Goal: Information Seeking & Learning: Learn about a topic

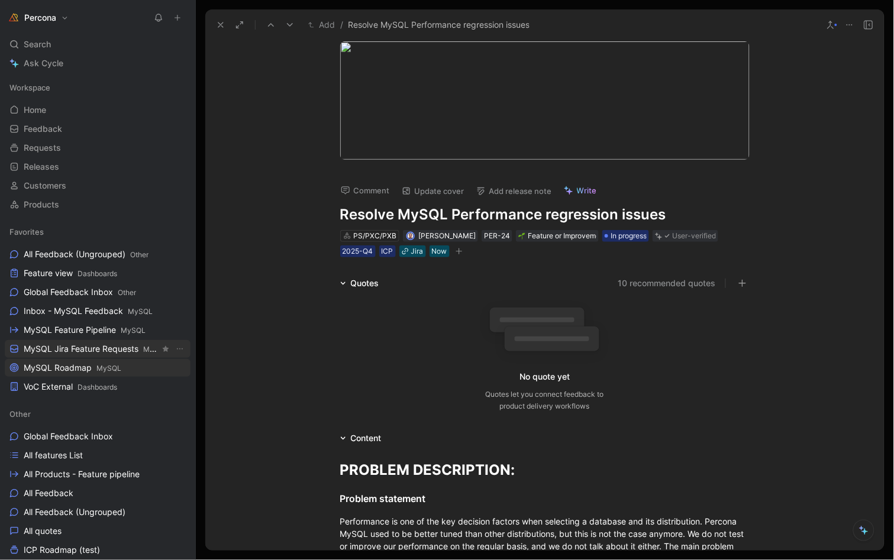
scroll to position [380, 0]
click at [79, 351] on span "MySQL Jira Feature Requests MySQL" at bounding box center [92, 349] width 136 height 12
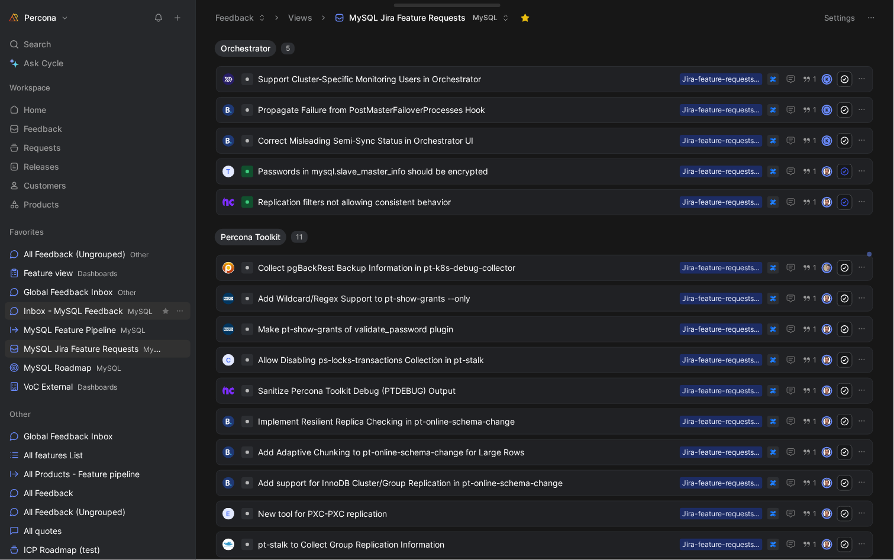
click at [79, 303] on link "Inbox - MySQL Feedback MySQL" at bounding box center [98, 311] width 186 height 18
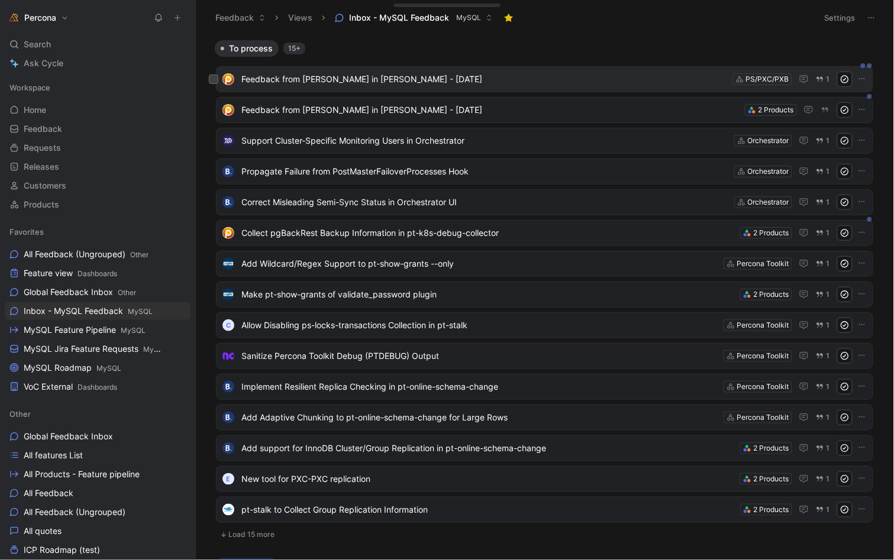
click at [353, 82] on span "Feedback from [PERSON_NAME] in [PERSON_NAME] - [DATE]" at bounding box center [484, 79] width 486 height 14
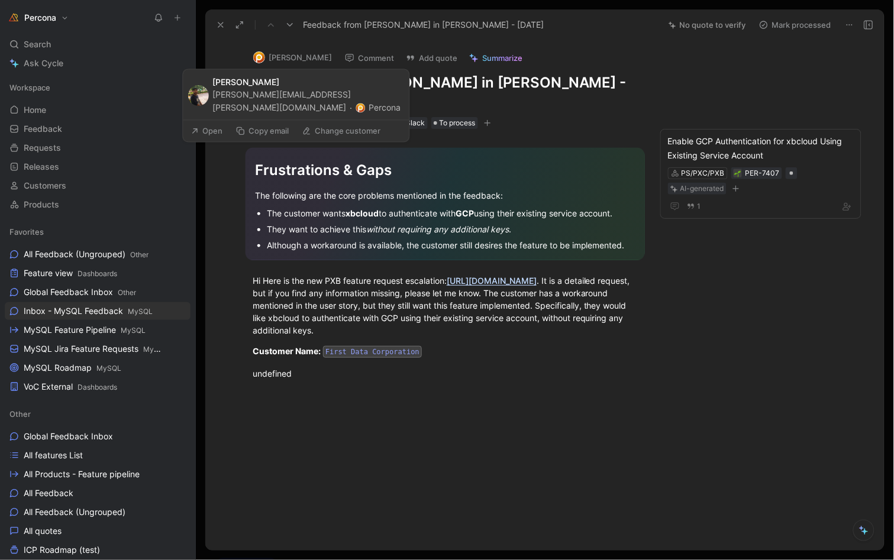
click at [301, 60] on button "[PERSON_NAME]" at bounding box center [292, 58] width 89 height 18
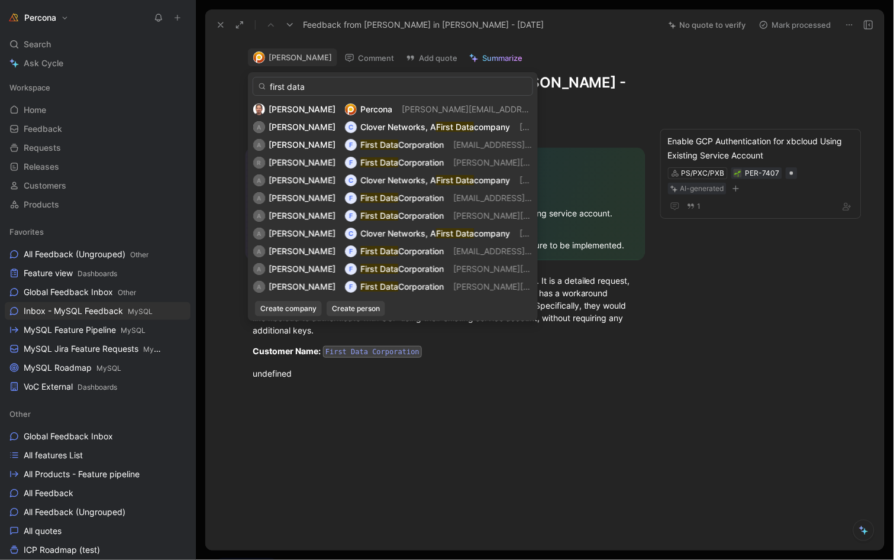
type input "first data"
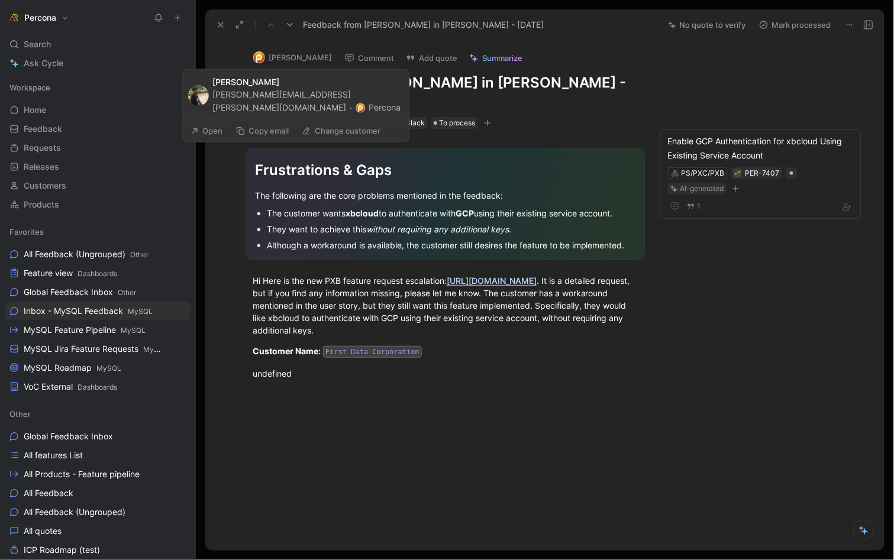
click at [291, 54] on button "[PERSON_NAME]" at bounding box center [292, 58] width 89 height 18
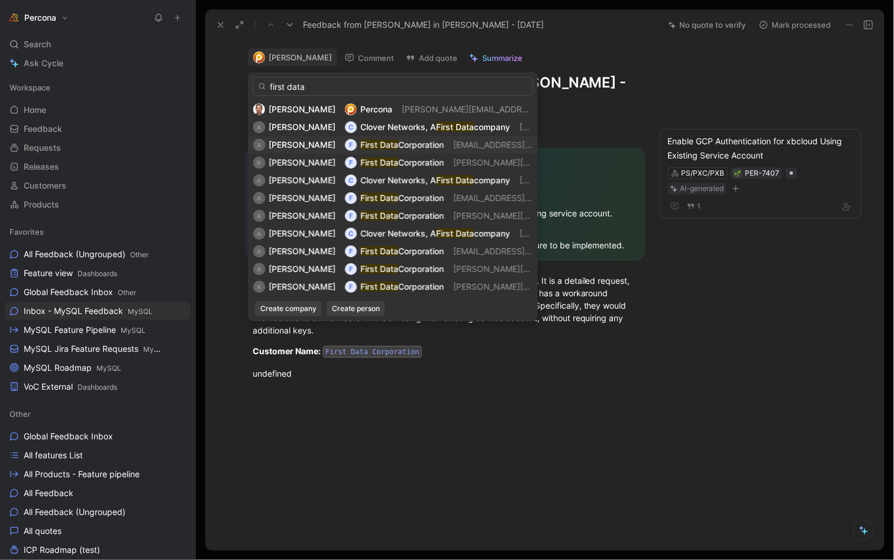
type input "first data"
click at [398, 140] on span "Corporation" at bounding box center [421, 145] width 46 height 10
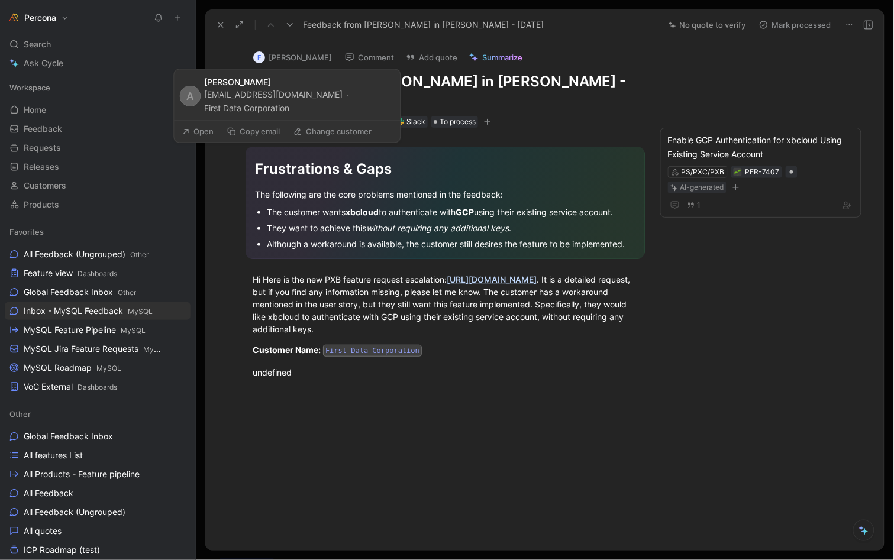
click at [245, 109] on button "First Data Corporation" at bounding box center [247, 109] width 85 height 14
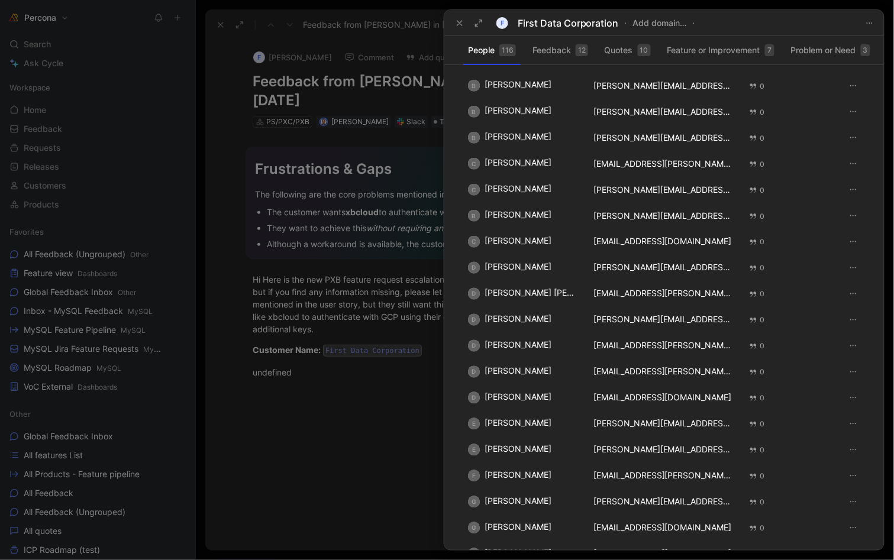
scroll to position [425, 0]
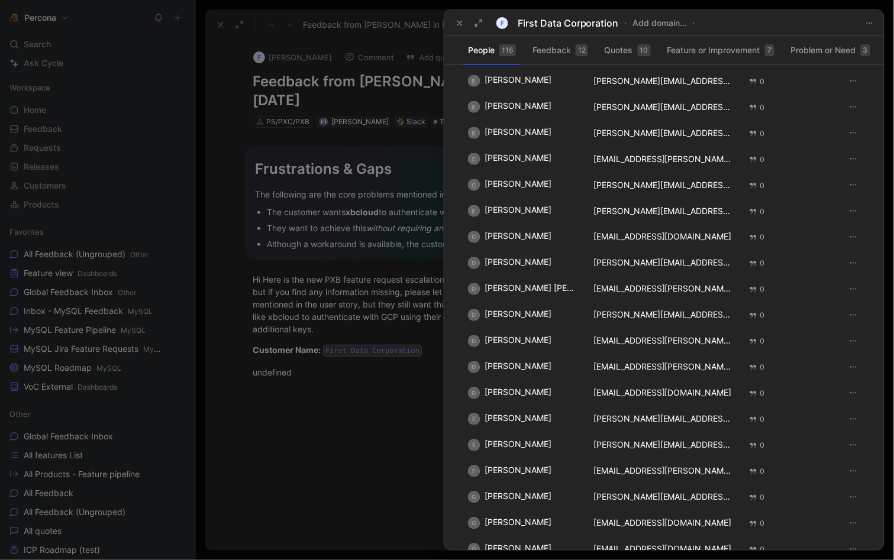
click at [291, 54] on div at bounding box center [447, 280] width 894 height 560
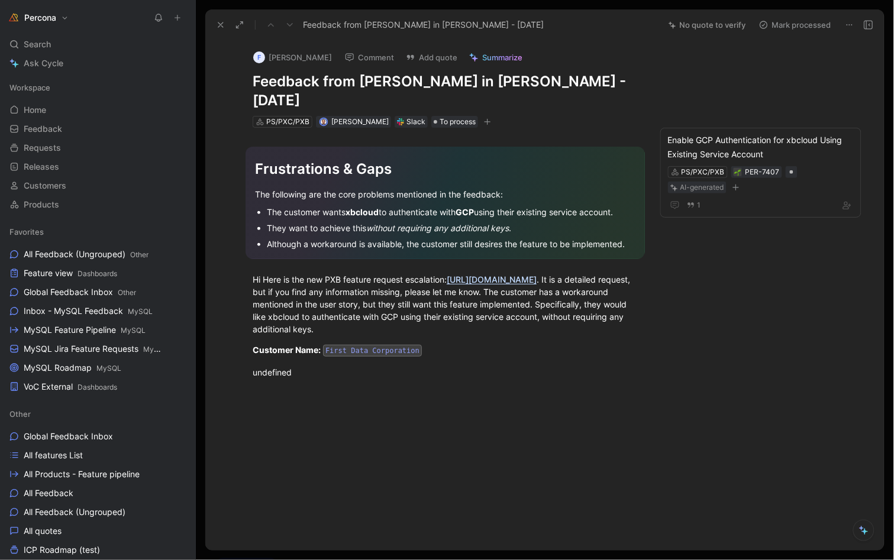
click at [300, 56] on button "F [PERSON_NAME]" at bounding box center [292, 58] width 89 height 18
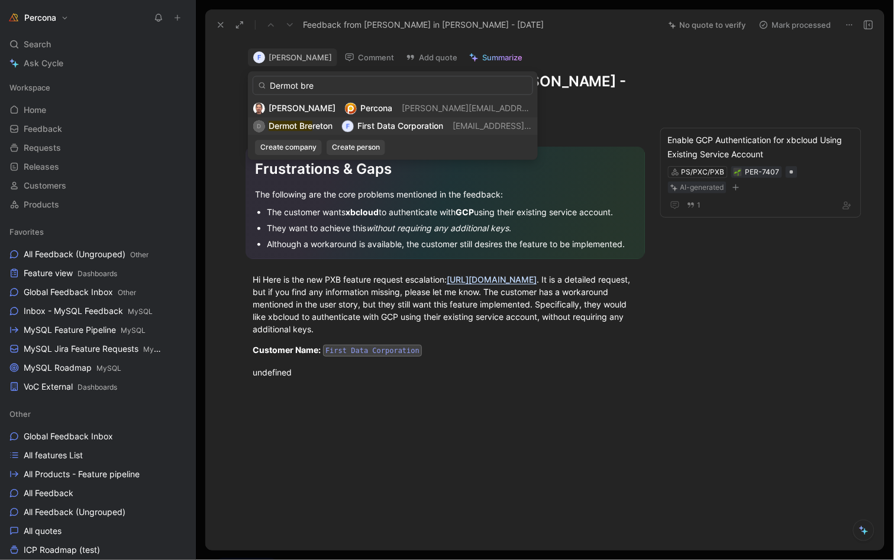
type input "Dermot bre"
click at [322, 122] on span "reton" at bounding box center [322, 126] width 20 height 10
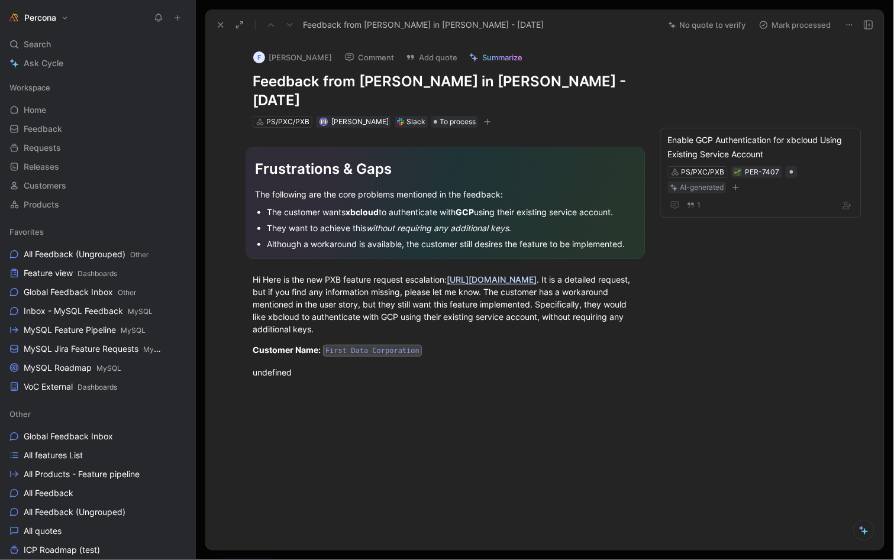
click at [360, 408] on div "Frustrations & Gaps The following are the core problems mentioned in the feedba…" at bounding box center [445, 270] width 430 height 285
click at [281, 378] on div "undefined" at bounding box center [445, 372] width 385 height 12
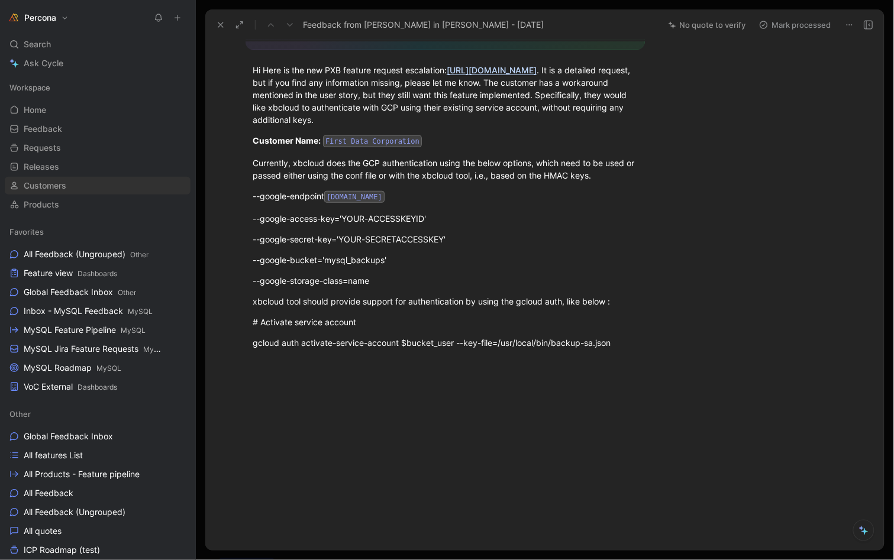
scroll to position [209, 0]
click at [348, 389] on div at bounding box center [445, 467] width 430 height 168
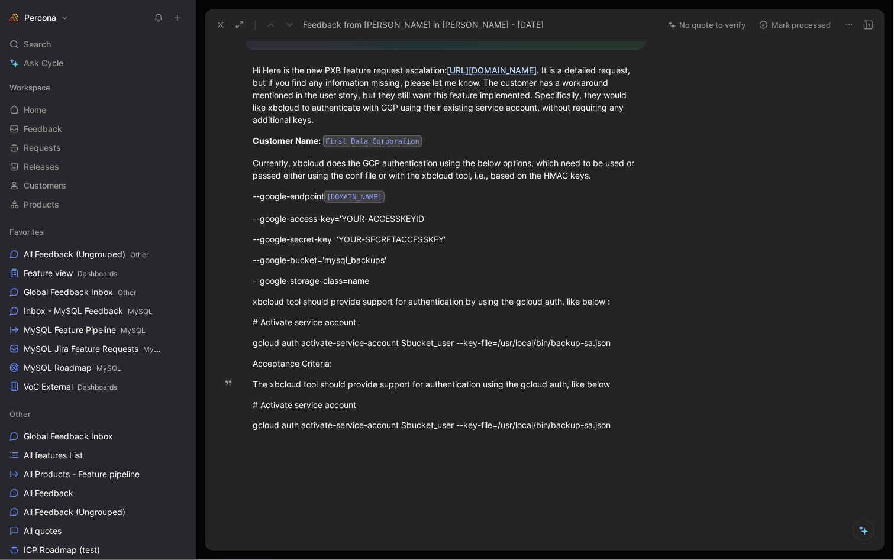
click at [384, 450] on div at bounding box center [445, 529] width 430 height 168
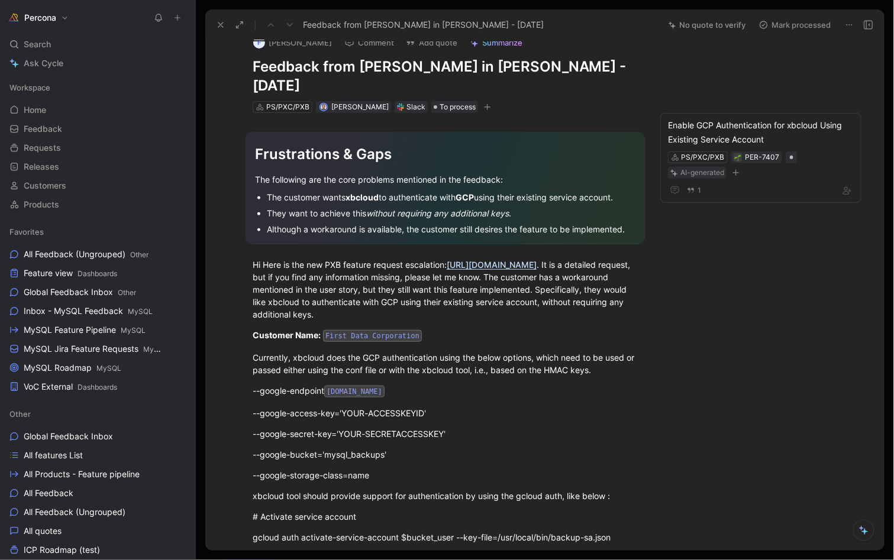
scroll to position [213, 0]
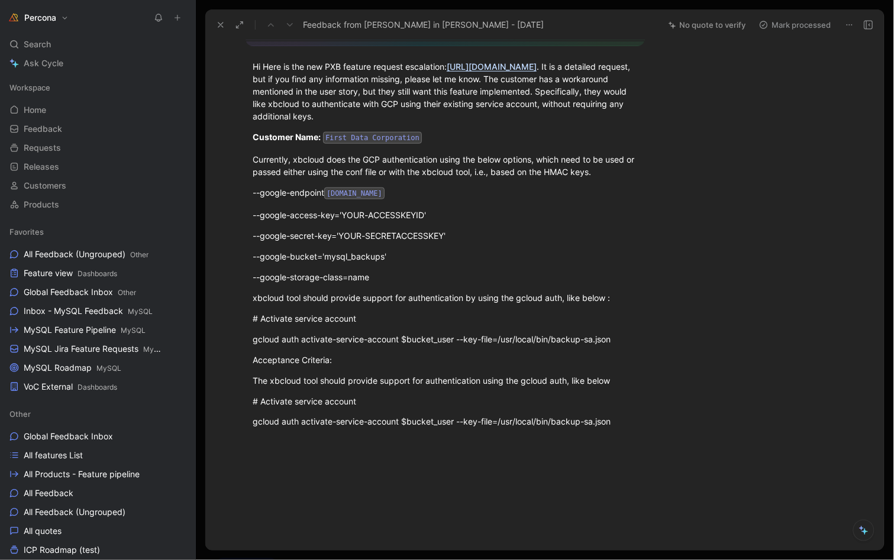
click at [288, 156] on p "Currently, xbcloud does the GCP authentication using the below options, which n…" at bounding box center [445, 166] width 430 height 32
click at [281, 154] on div "Frustrations & Gaps The following are the core problems mentioned in the feedba…" at bounding box center [445, 178] width 430 height 526
click at [257, 163] on div "Currently, xbcloud does the GCP authentication using the below options, which n…" at bounding box center [445, 165] width 385 height 25
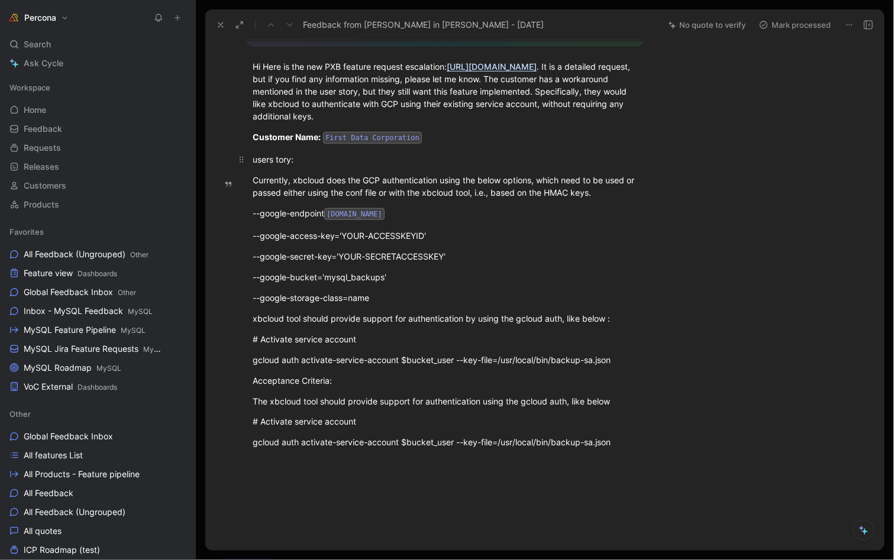
click at [270, 166] on div "users tory:" at bounding box center [445, 159] width 385 height 12
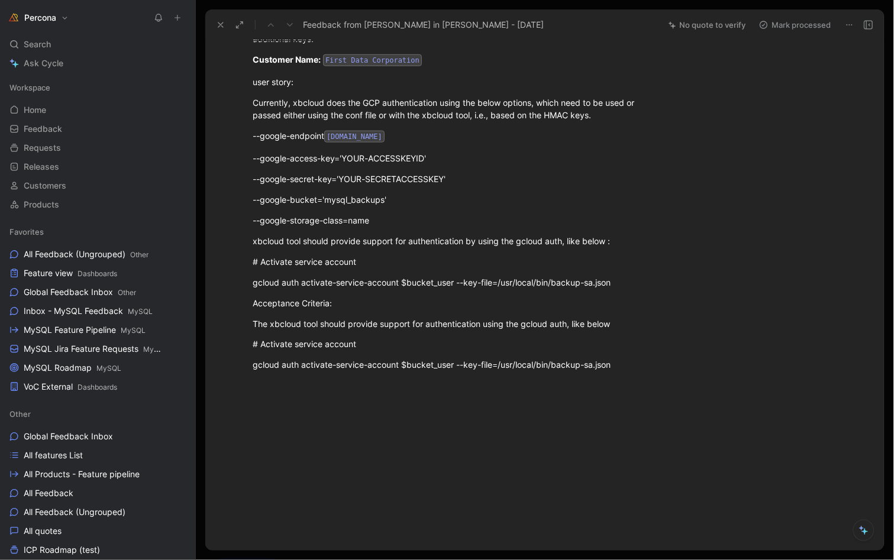
click at [313, 384] on div at bounding box center [445, 468] width 430 height 168
click at [277, 302] on div "Acceptance Criteria:" at bounding box center [445, 304] width 385 height 12
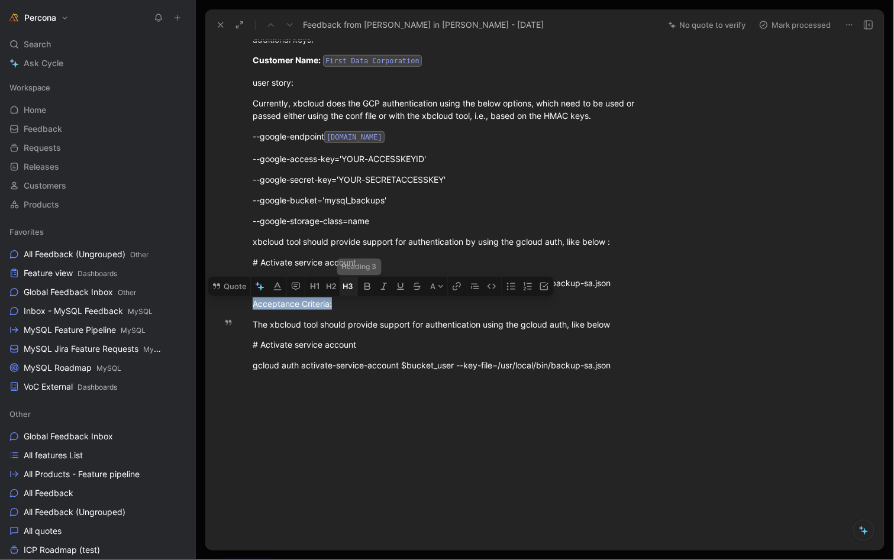
click at [345, 284] on icon "button" at bounding box center [345, 286] width 5 height 5
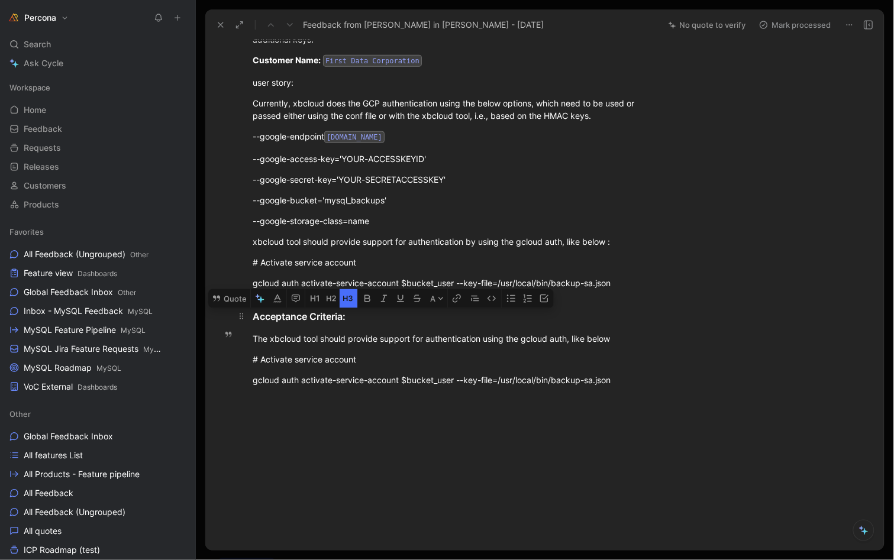
click at [295, 321] on div "Acceptance Criteria:" at bounding box center [445, 316] width 385 height 14
click at [276, 87] on div "user story:" at bounding box center [445, 82] width 385 height 12
click at [341, 69] on button "button" at bounding box center [349, 71] width 18 height 19
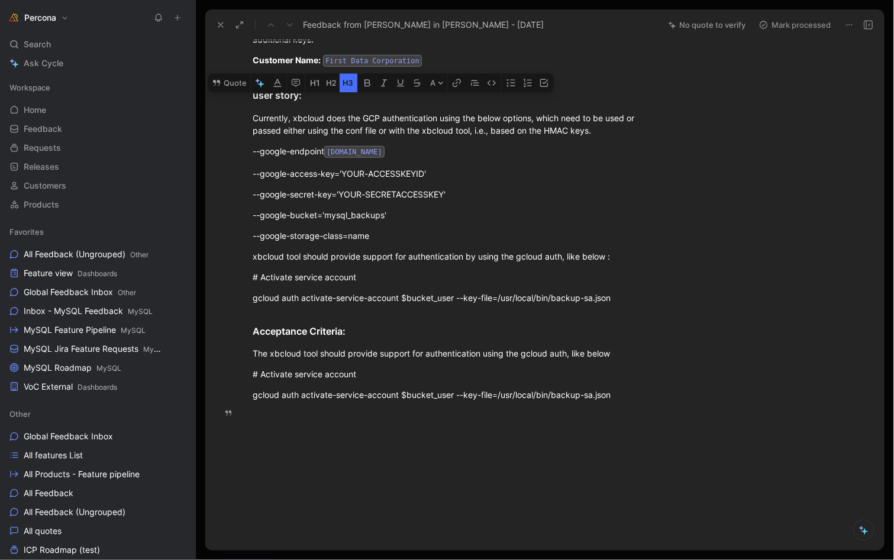
click at [332, 437] on div at bounding box center [445, 499] width 430 height 168
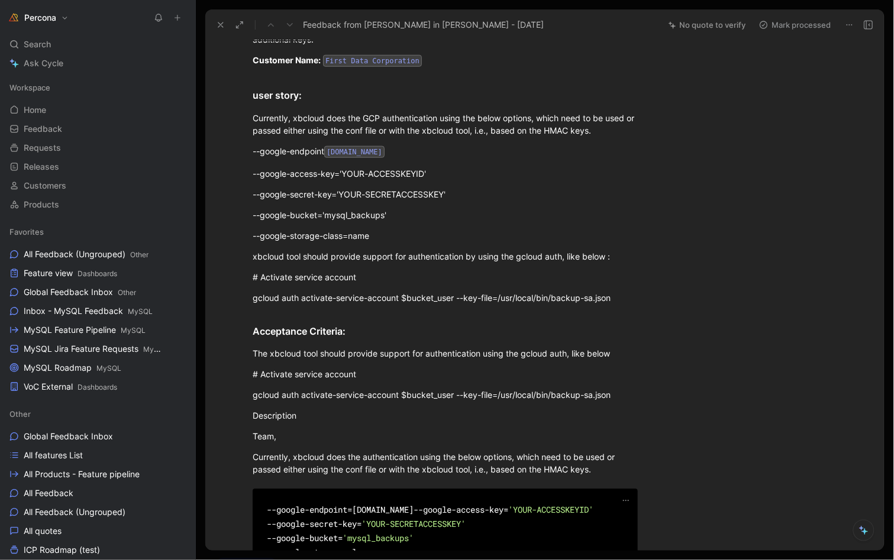
scroll to position [415, 0]
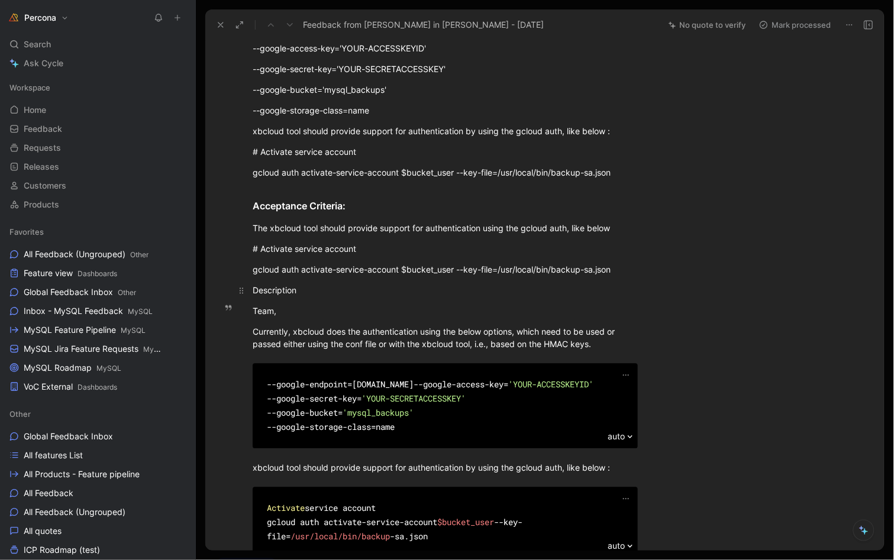
click at [274, 285] on div "Description" at bounding box center [445, 291] width 385 height 12
click at [348, 267] on icon "button" at bounding box center [347, 261] width 9 height 9
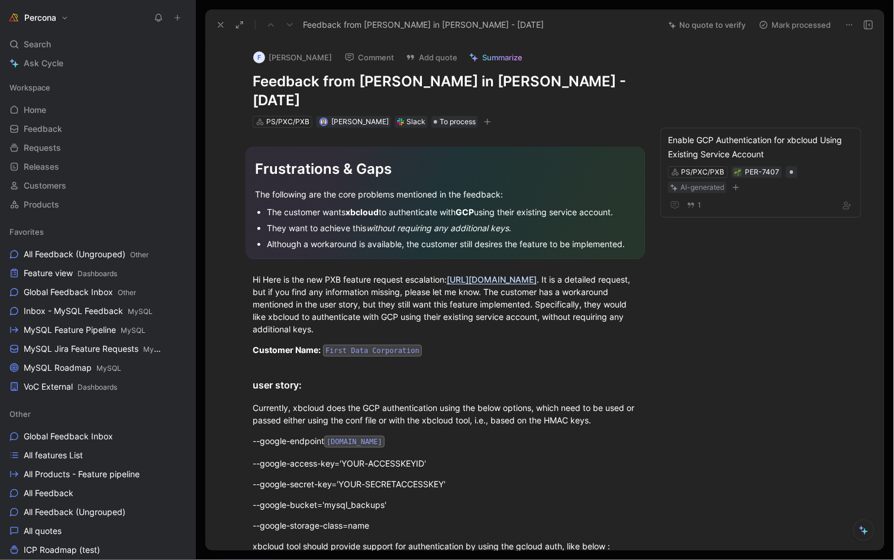
scroll to position [0, 0]
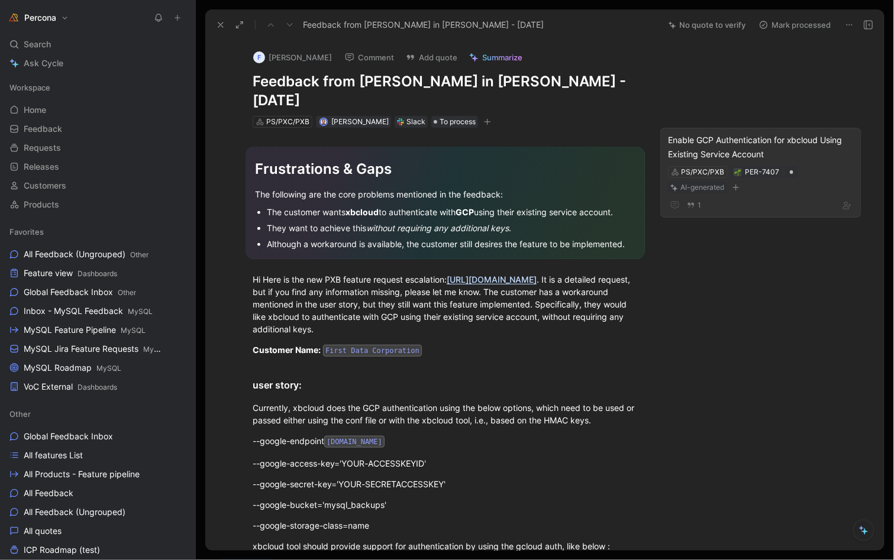
click at [730, 133] on div "Enable GCP Authentication for xbcloud Using Existing Service Account" at bounding box center [761, 147] width 186 height 28
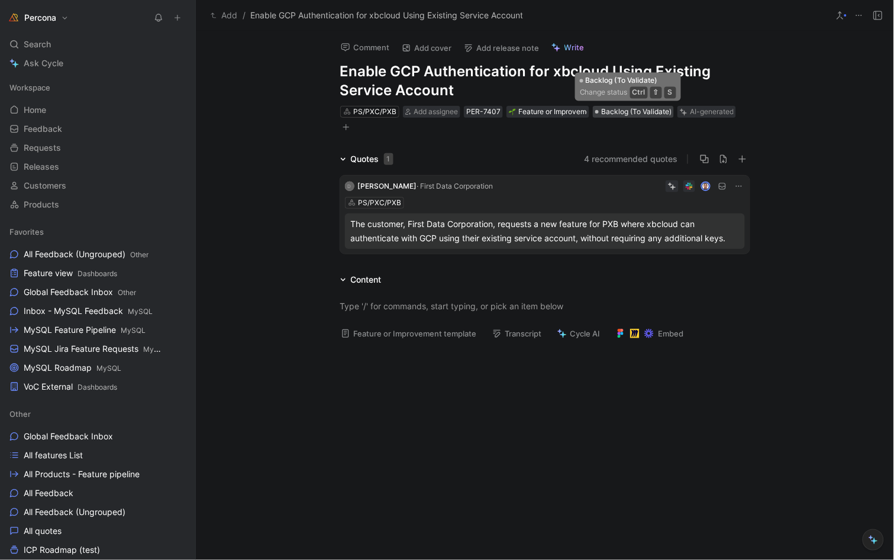
click at [621, 109] on span "Backlog (To Validate)" at bounding box center [636, 112] width 70 height 12
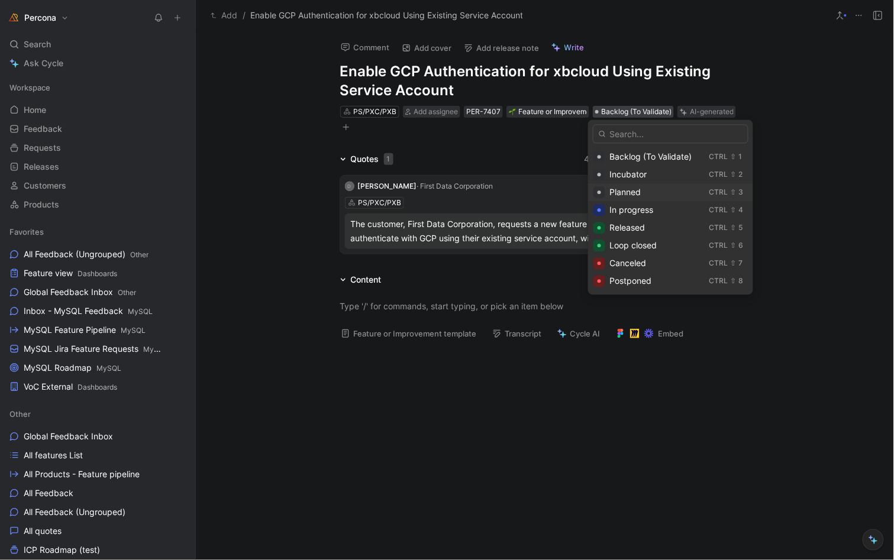
click at [621, 187] on span "Planned" at bounding box center [625, 192] width 31 height 10
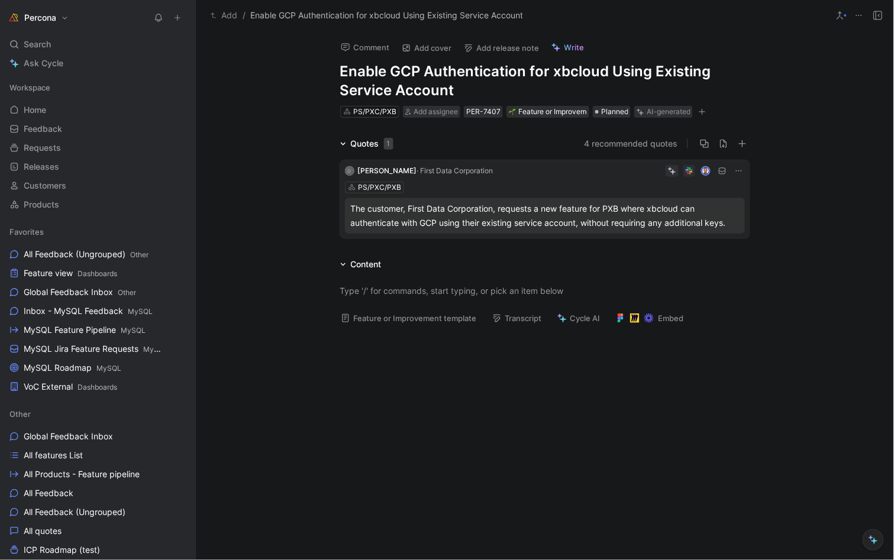
click at [449, 209] on div "The customer, First Data Corporation, requests a new feature for PXB where xbcl…" at bounding box center [545, 216] width 388 height 28
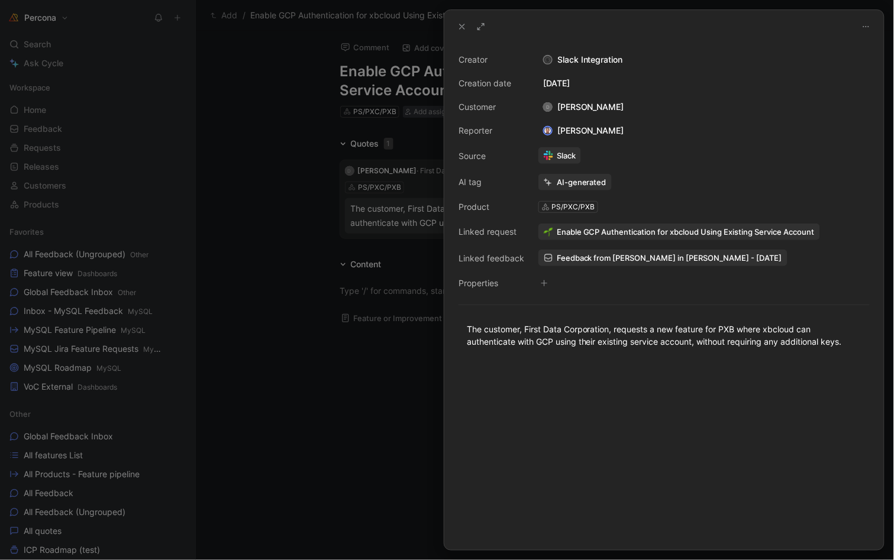
click at [459, 27] on icon at bounding box center [461, 26] width 9 height 9
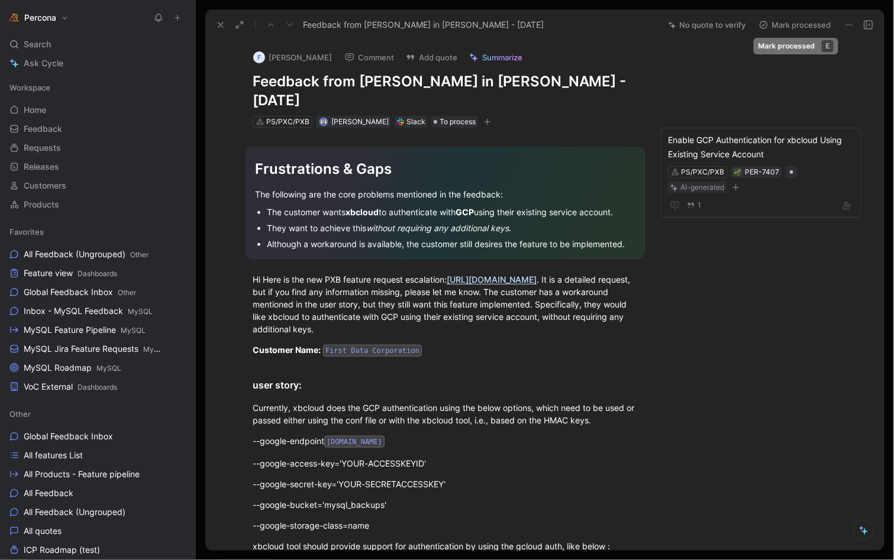
click at [794, 24] on button "Mark processed" at bounding box center [795, 25] width 83 height 17
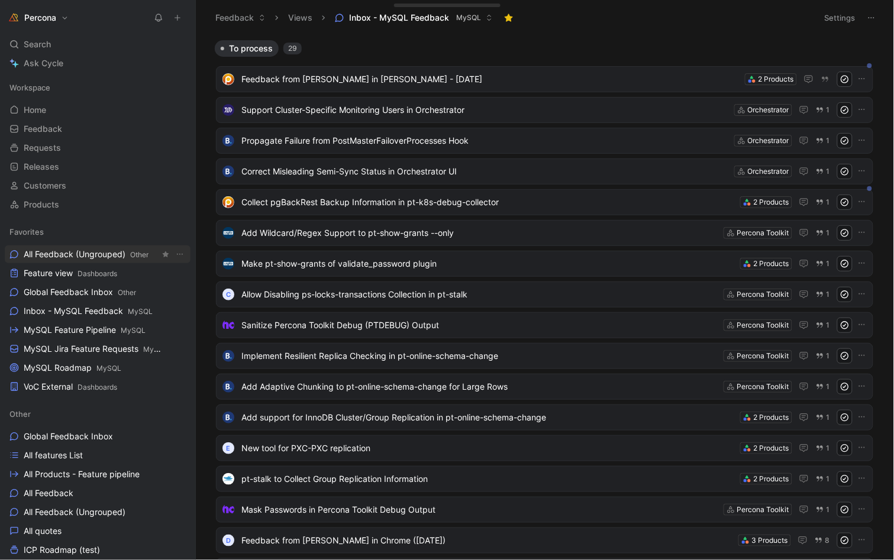
click at [64, 250] on span "All Feedback (Ungrouped) Other" at bounding box center [86, 254] width 125 height 12
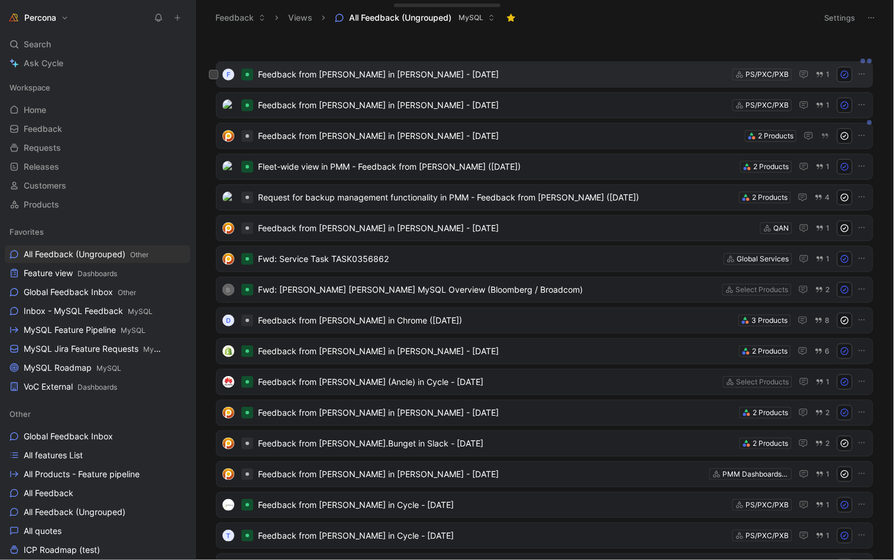
click at [354, 76] on span "Feedback from [PERSON_NAME] in [PERSON_NAME] - [DATE]" at bounding box center [493, 74] width 470 height 14
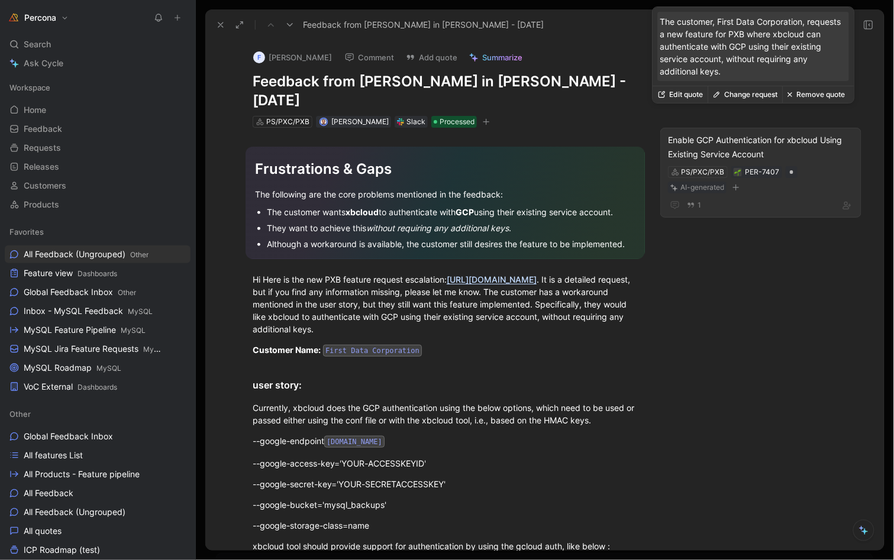
click at [730, 133] on div "Enable GCP Authentication for xbcloud Using Existing Service Account" at bounding box center [761, 147] width 186 height 28
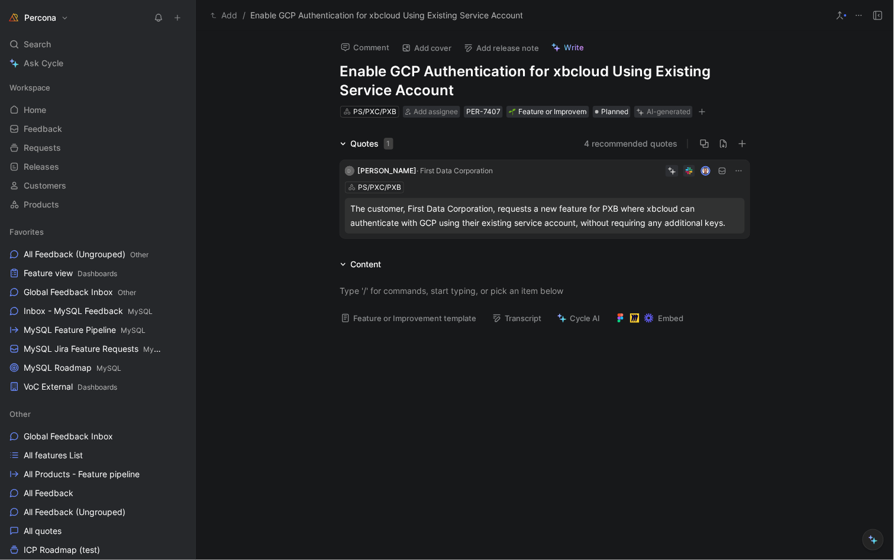
drag, startPoint x: 389, startPoint y: 70, endPoint x: 598, endPoint y: 70, distance: 208.8
click at [598, 70] on h1 "Enable GCP Authentication for xbcloud Using Existing Service Account" at bounding box center [544, 81] width 409 height 38
copy h1 "GCP Authentication for xbclou"
drag, startPoint x: 602, startPoint y: 66, endPoint x: 384, endPoint y: 66, distance: 217.7
click at [384, 66] on h1 "Enable GCP Authentication for xbcloud Using Existing Service Account" at bounding box center [544, 81] width 409 height 38
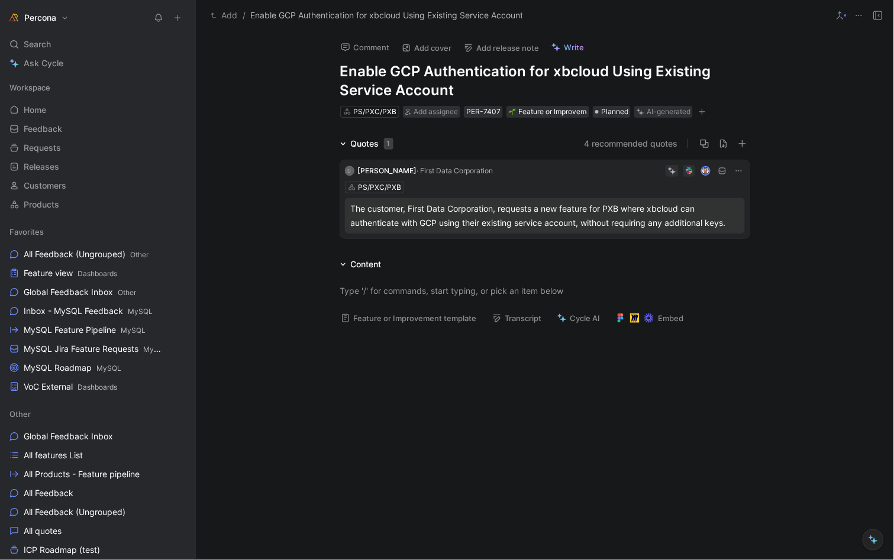
copy h1 "GCP Authentication for xbcloud"
